Goal: Transaction & Acquisition: Purchase product/service

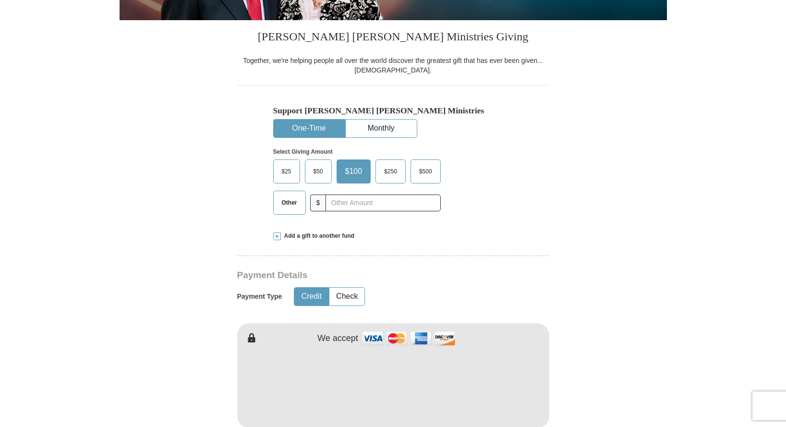
scroll to position [221, 0]
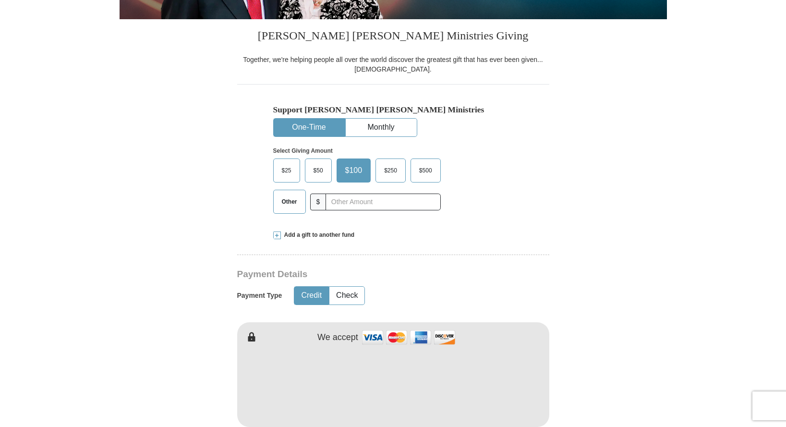
click at [283, 202] on span "Other" at bounding box center [289, 201] width 25 height 14
click at [0, 0] on input "Other" at bounding box center [0, 0] width 0 height 0
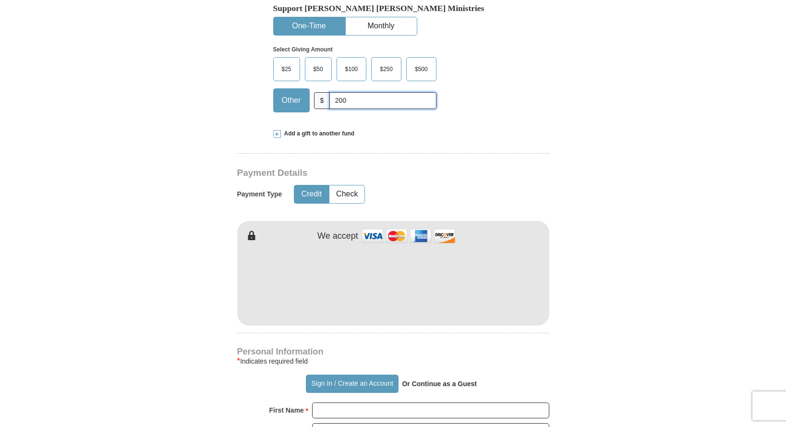
scroll to position [323, 0]
type input "200"
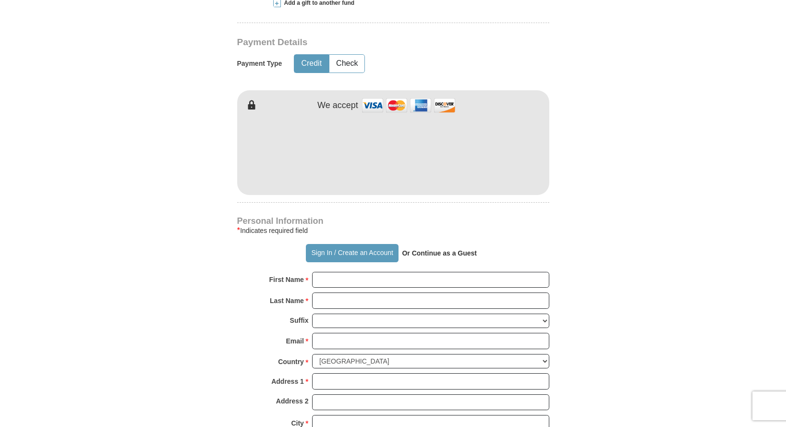
scroll to position [460, 0]
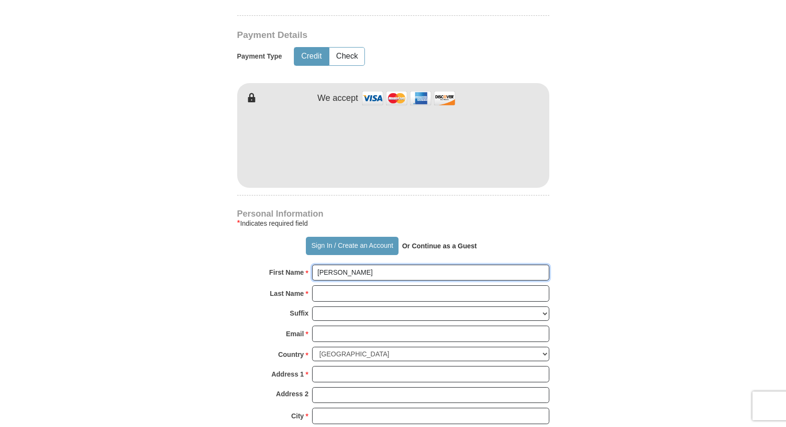
type input "[PERSON_NAME]"
type input "[EMAIL_ADDRESS][DOMAIN_NAME]"
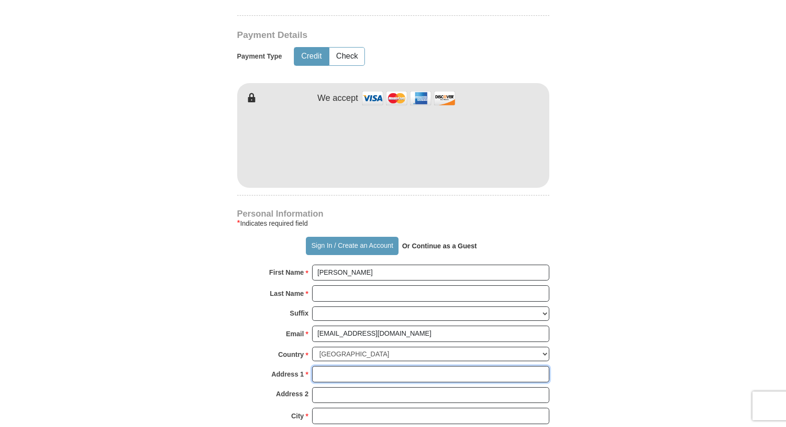
type input "[STREET_ADDRESS]"
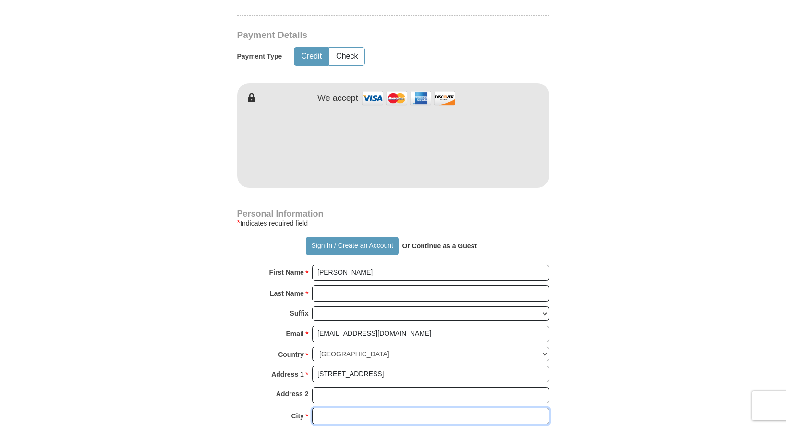
type input "[GEOGRAPHIC_DATA]"
select select "IL"
type input "60487"
type input "[PERSON_NAME]"
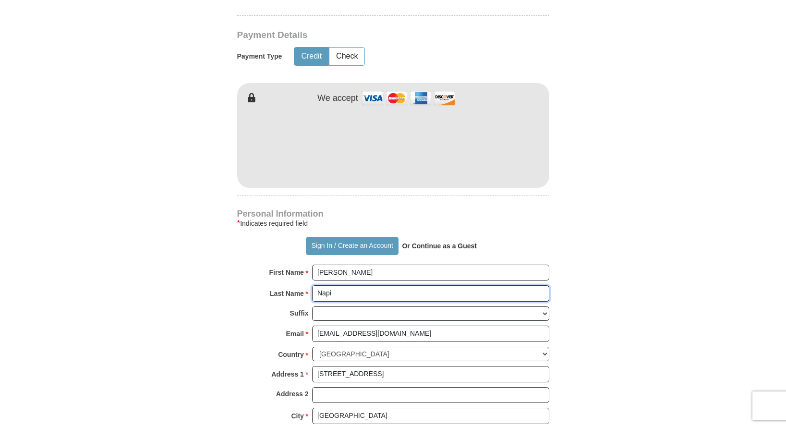
type input "[PERSON_NAME]"
click at [598, 346] on form "Already have an account? Sign in for faster giving. Don't have an account? Crea…" at bounding box center [392, 166] width 547 height 1177
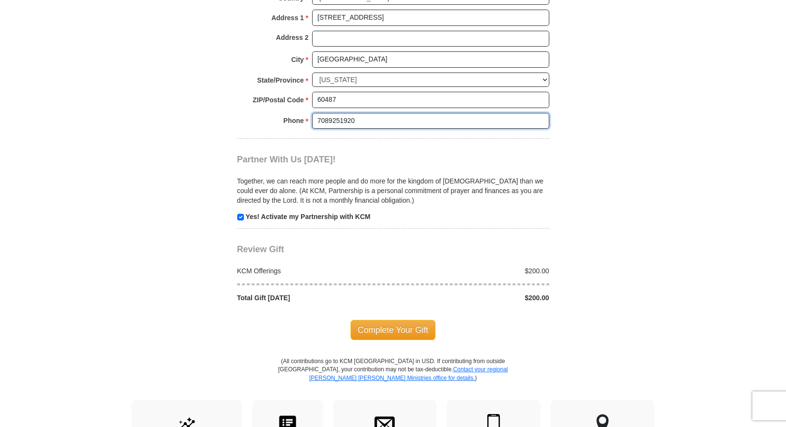
scroll to position [823, 0]
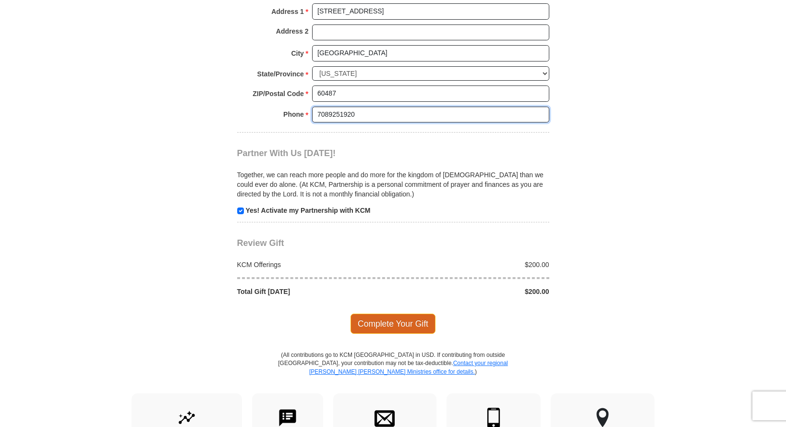
type input "7089251920"
click at [380, 313] on span "Complete Your Gift" at bounding box center [392, 323] width 85 height 20
